Goal: Task Accomplishment & Management: Manage account settings

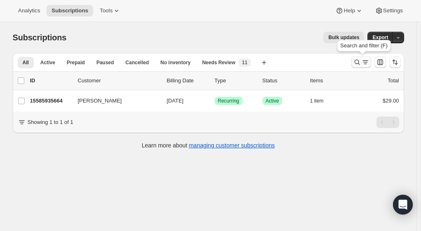
click at [356, 63] on icon "Search and filter results" at bounding box center [357, 62] width 8 height 8
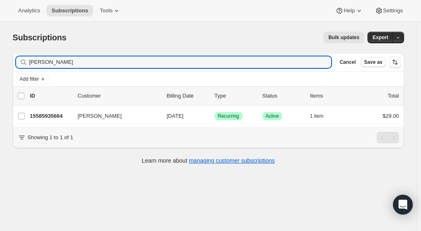
drag, startPoint x: 134, startPoint y: 61, endPoint x: 20, endPoint y: 56, distance: 114.5
click at [20, 56] on div "[PERSON_NAME] Clear" at bounding box center [173, 62] width 315 height 12
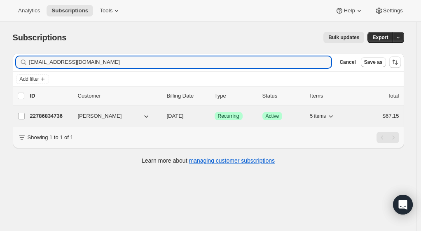
type input "[EMAIL_ADDRESS][DOMAIN_NAME]"
click at [52, 115] on p "22786834736" at bounding box center [50, 116] width 41 height 8
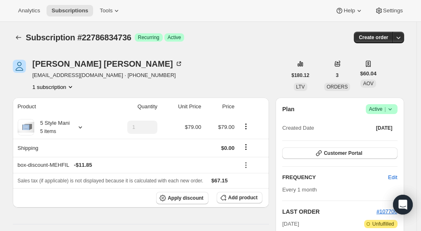
click at [393, 110] on icon at bounding box center [390, 109] width 8 height 8
click at [382, 142] on span "Cancel subscription" at bounding box center [384, 139] width 47 height 6
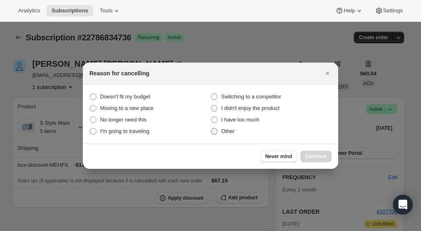
click at [217, 131] on span ":r2r:" at bounding box center [214, 131] width 7 height 7
click at [211, 128] on input "Other" at bounding box center [211, 128] width 0 height 0
radio input "true"
click at [317, 158] on span "Continue" at bounding box center [315, 156] width 21 height 7
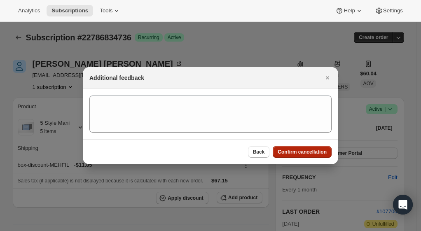
click at [305, 151] on span "Confirm cancellation" at bounding box center [301, 152] width 49 height 7
